Goal: Information Seeking & Learning: Learn about a topic

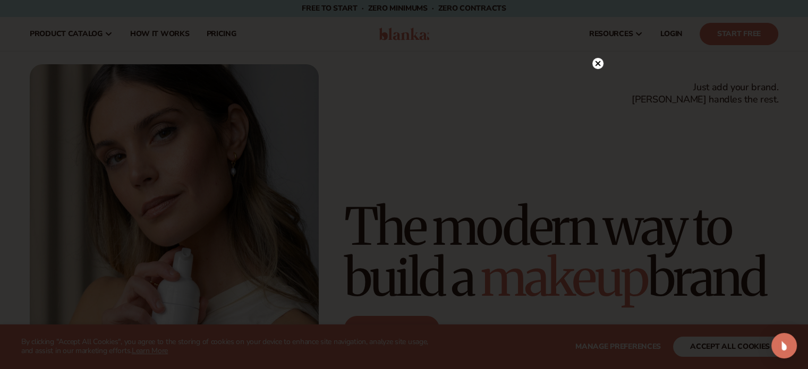
click at [598, 42] on div at bounding box center [404, 184] width 808 height 369
click at [600, 62] on icon at bounding box center [597, 63] width 11 height 11
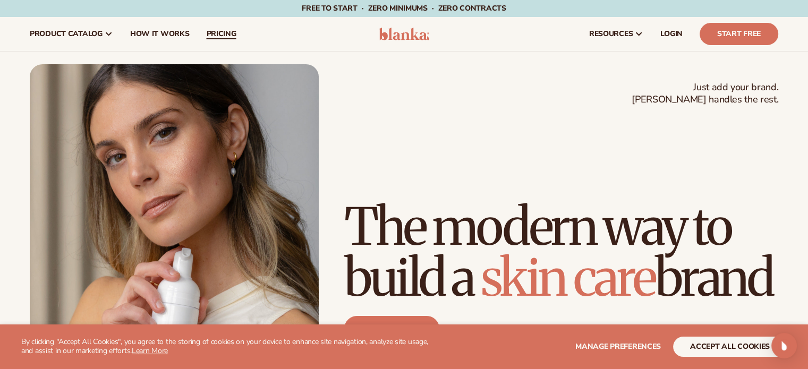
click at [223, 33] on span "pricing" at bounding box center [221, 34] width 30 height 8
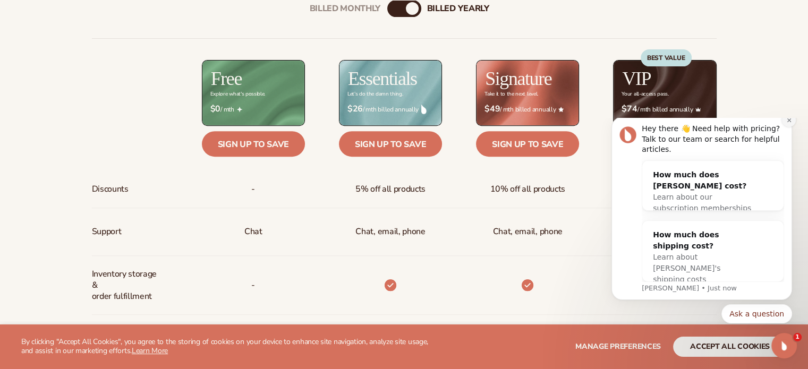
click at [790, 122] on icon "Dismiss notification" at bounding box center [789, 120] width 4 height 4
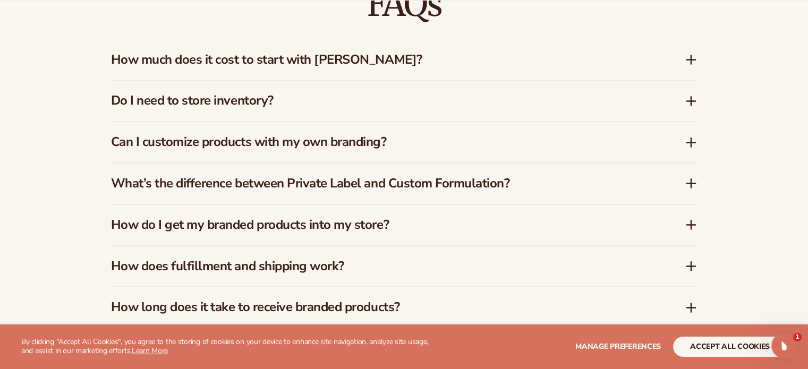
scroll to position [1594, 0]
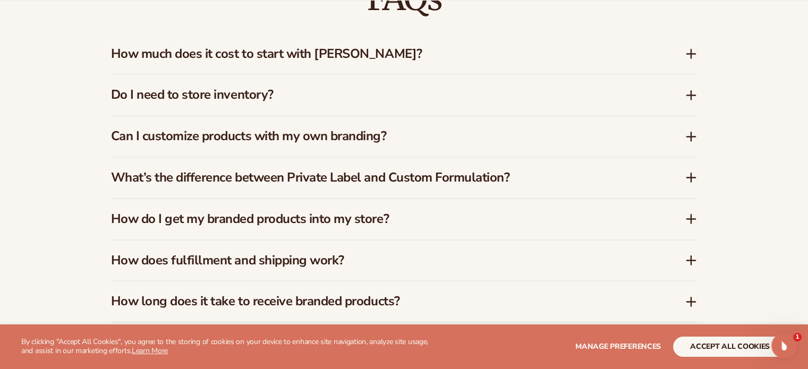
click at [689, 53] on icon at bounding box center [691, 53] width 13 height 13
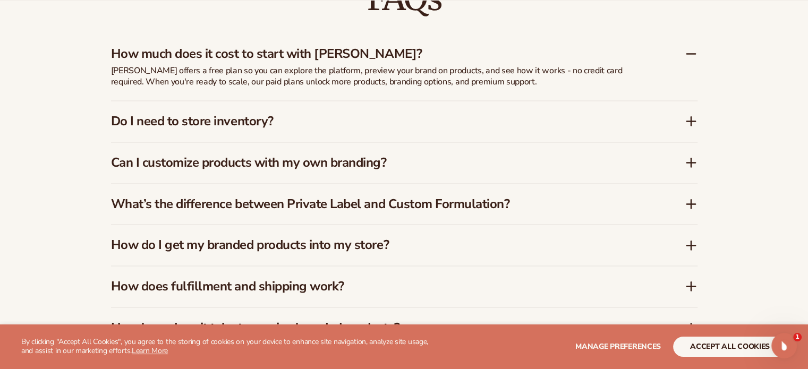
click at [686, 50] on icon at bounding box center [691, 53] width 13 height 13
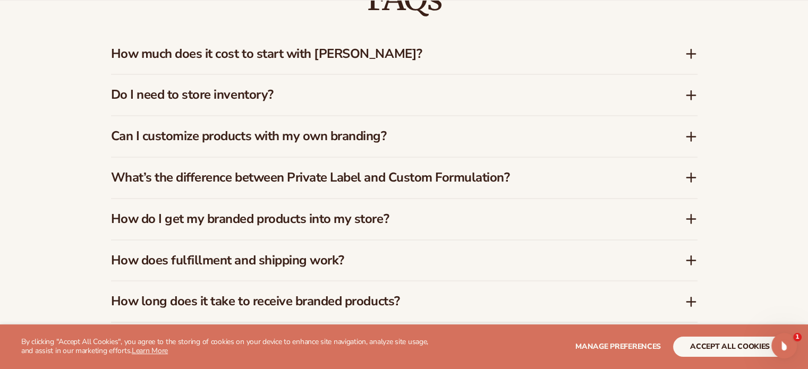
click at [694, 91] on icon at bounding box center [691, 95] width 13 height 13
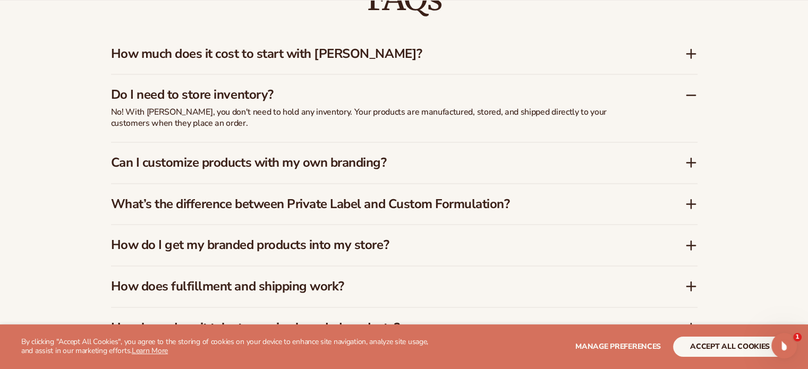
click at [693, 91] on icon at bounding box center [691, 95] width 13 height 13
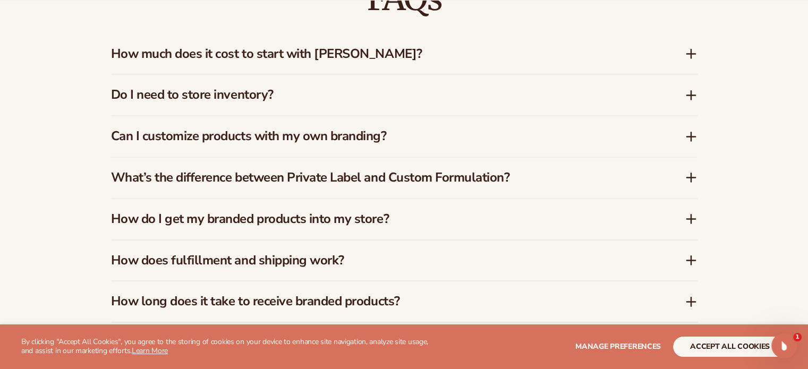
click at [691, 137] on icon at bounding box center [691, 137] width 8 height 0
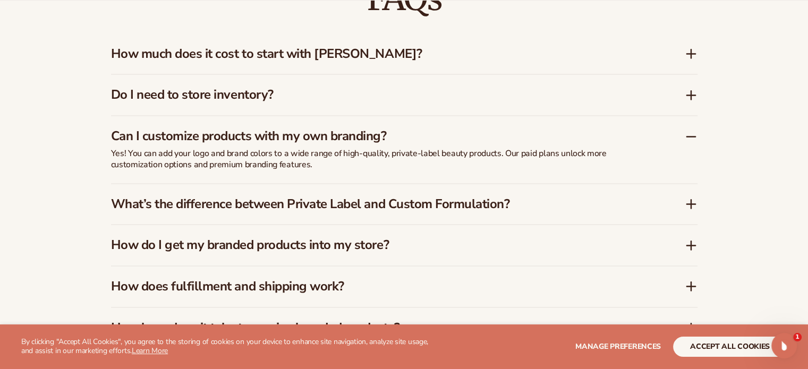
click at [692, 133] on icon at bounding box center [691, 136] width 13 height 13
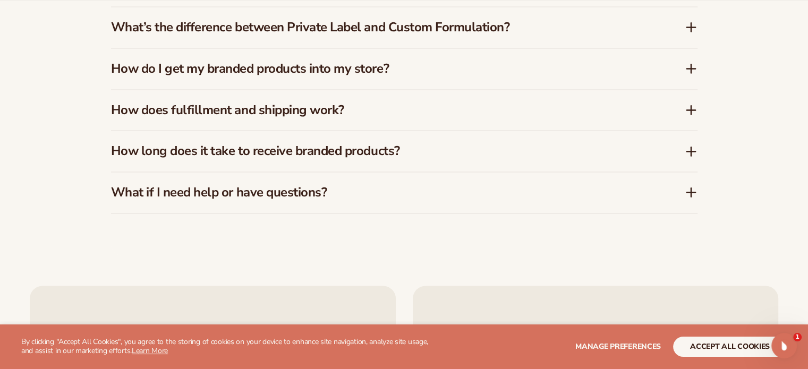
scroll to position [1753, 0]
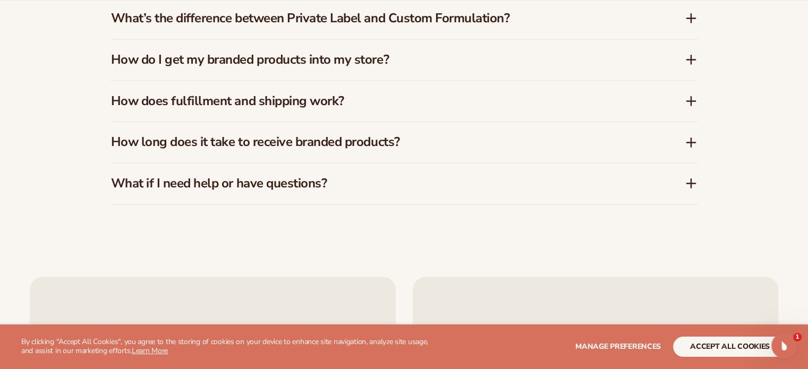
click at [690, 13] on icon at bounding box center [691, 18] width 13 height 13
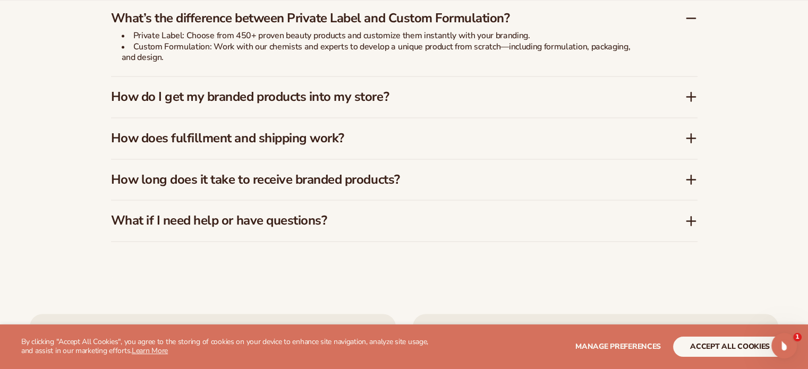
click at [691, 19] on icon at bounding box center [691, 18] width 13 height 13
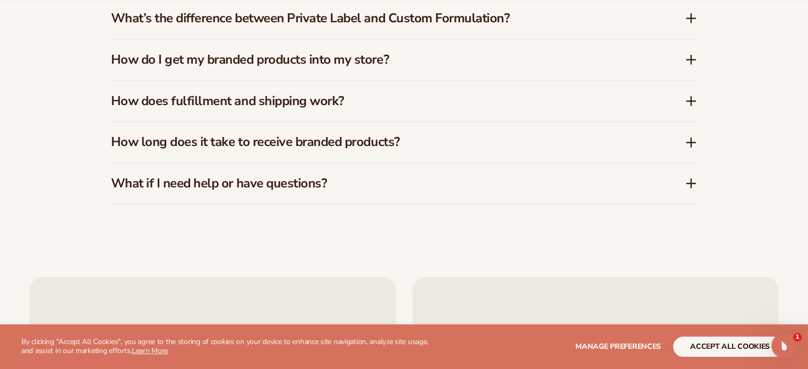
click at [695, 61] on icon at bounding box center [691, 59] width 13 height 13
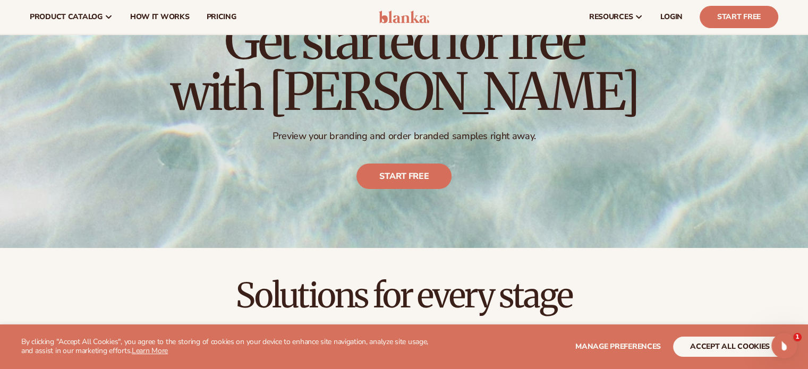
scroll to position [0, 0]
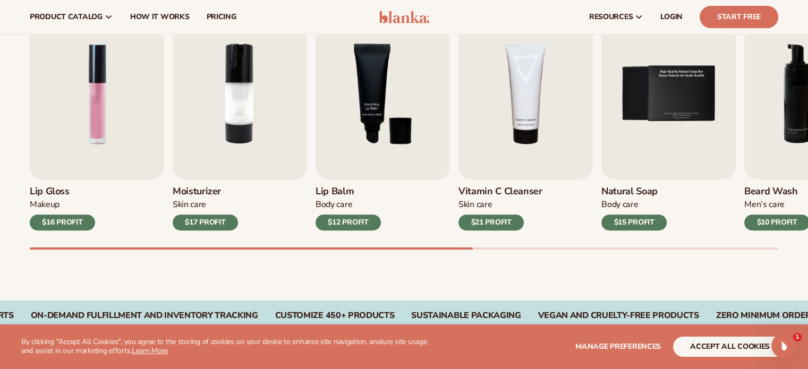
scroll to position [372, 0]
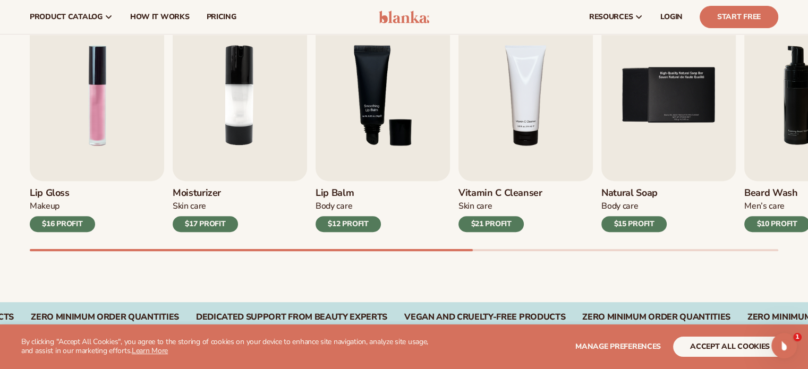
click at [430, 254] on div "Best sellers Private label products to start your beauty and self care line tod…" at bounding box center [404, 107] width 808 height 389
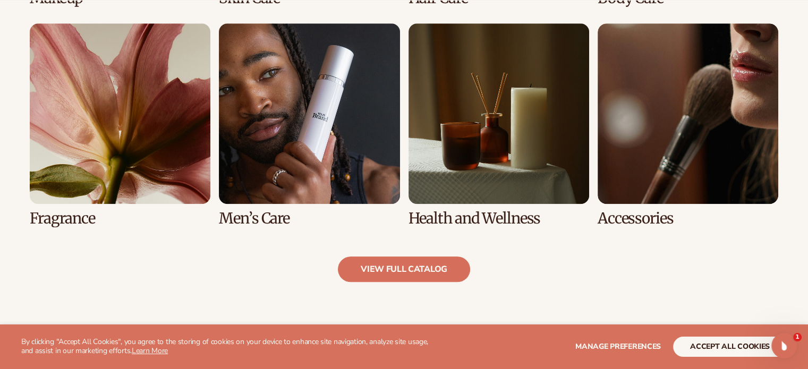
scroll to position [999, 0]
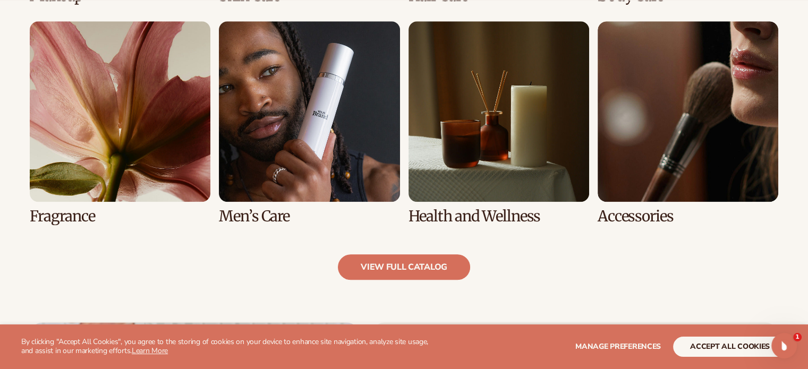
click at [323, 119] on link "6 / 8" at bounding box center [309, 122] width 181 height 203
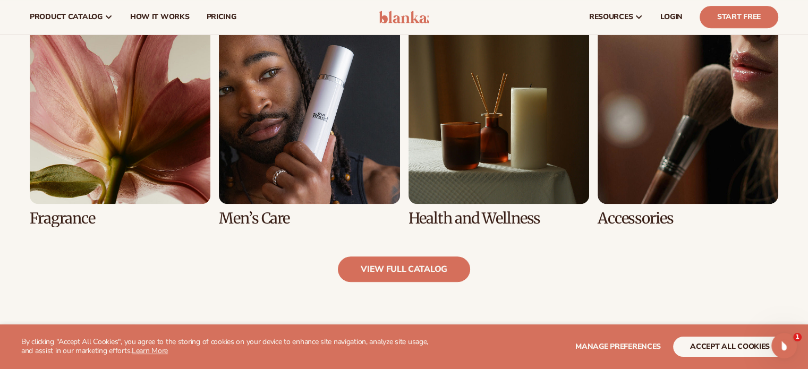
scroll to position [899, 0]
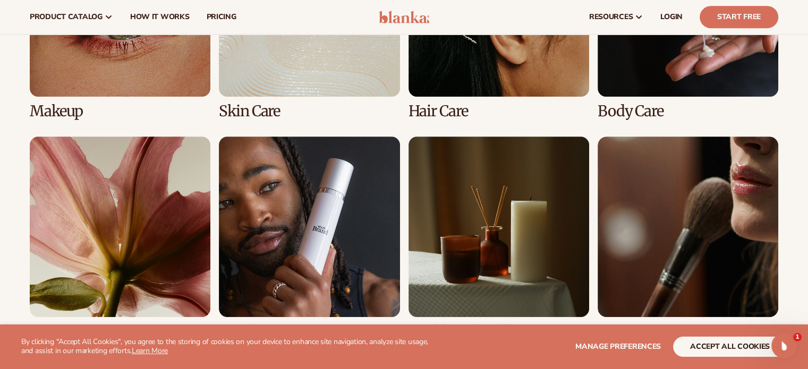
click at [352, 225] on link "6 / 8" at bounding box center [309, 238] width 181 height 203
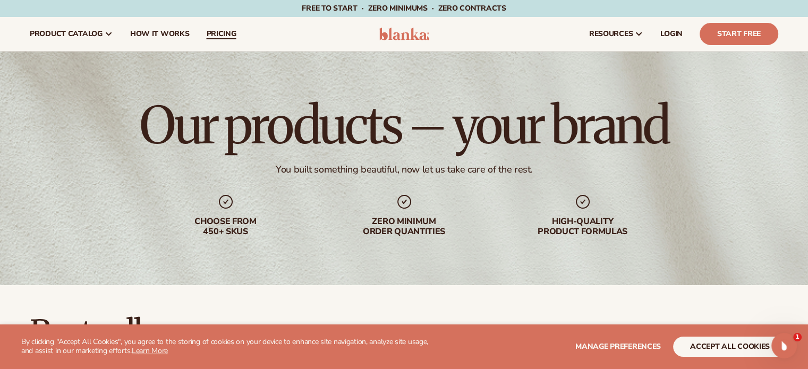
click at [225, 36] on span "pricing" at bounding box center [221, 34] width 30 height 8
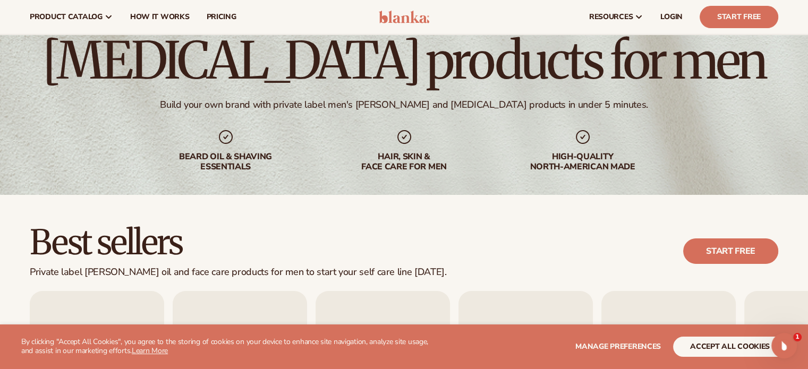
scroll to position [53, 0]
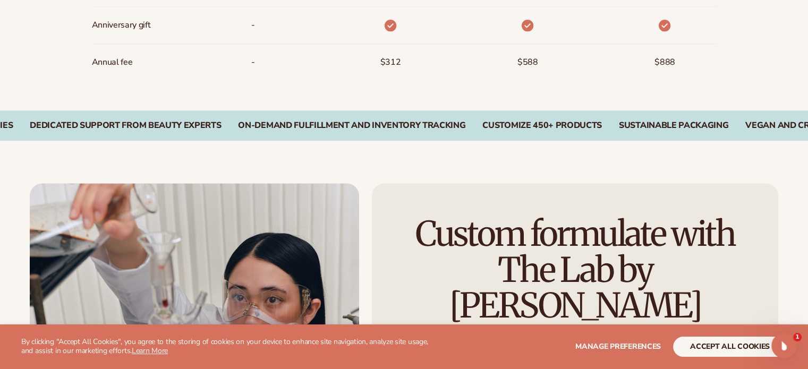
scroll to position [1636, 0]
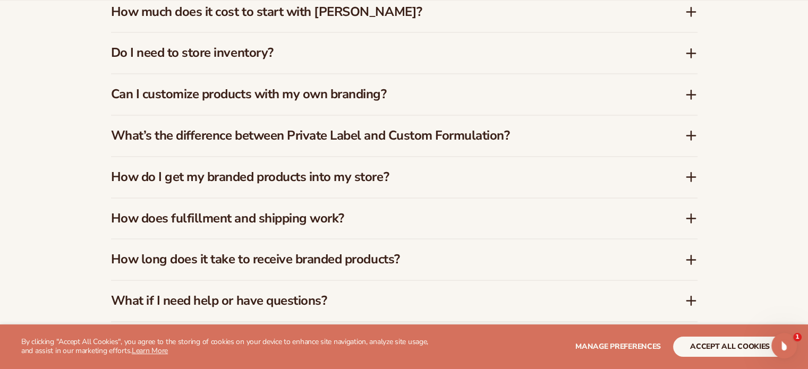
click at [440, 138] on h3 "What’s the difference between Private Label and Custom Formulation?" at bounding box center [382, 135] width 542 height 15
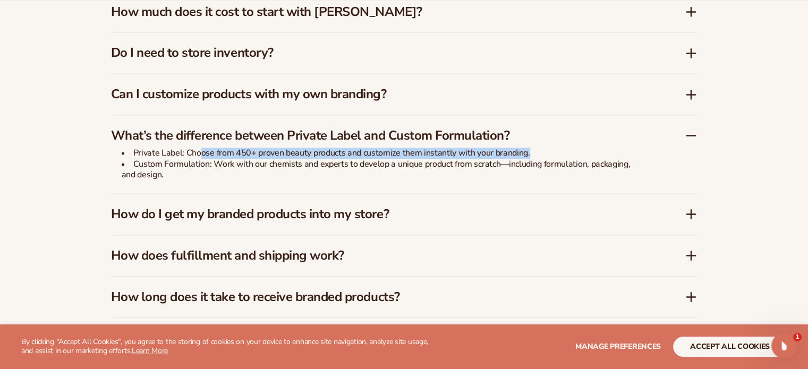
drag, startPoint x: 200, startPoint y: 151, endPoint x: 531, endPoint y: 148, distance: 331.0
click at [531, 148] on li "Private Label: Choose from 450+ proven beauty products and customize them insta…" at bounding box center [382, 153] width 521 height 11
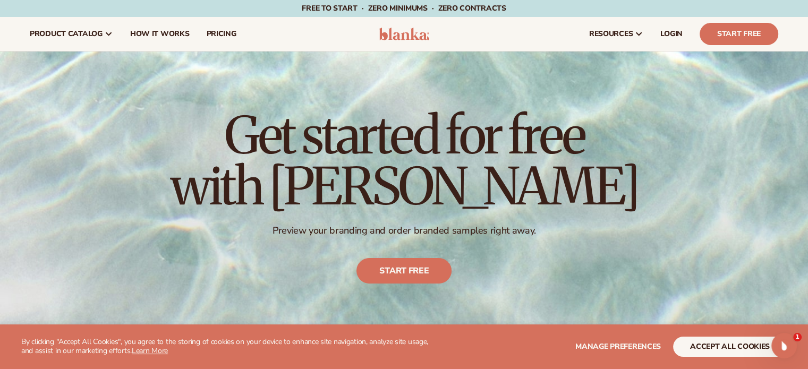
scroll to position [0, 0]
